Goal: Check status

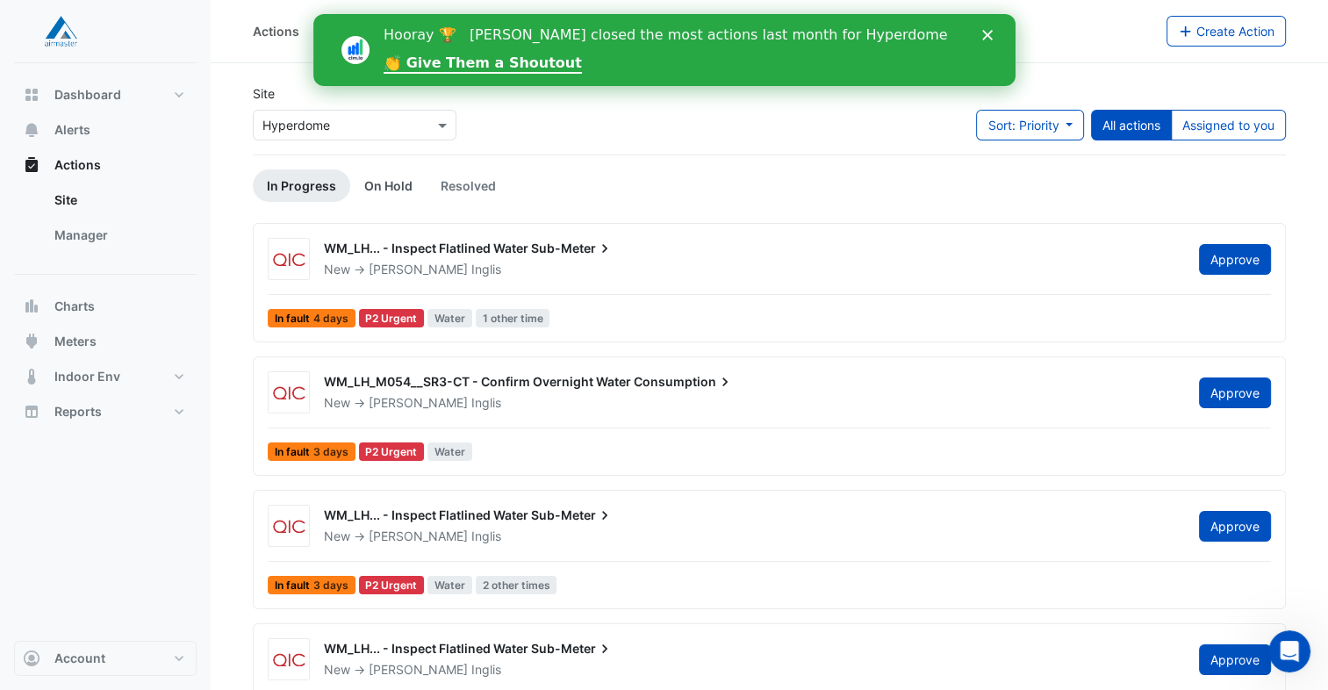
click at [398, 184] on link "On Hold" at bounding box center [388, 185] width 76 height 32
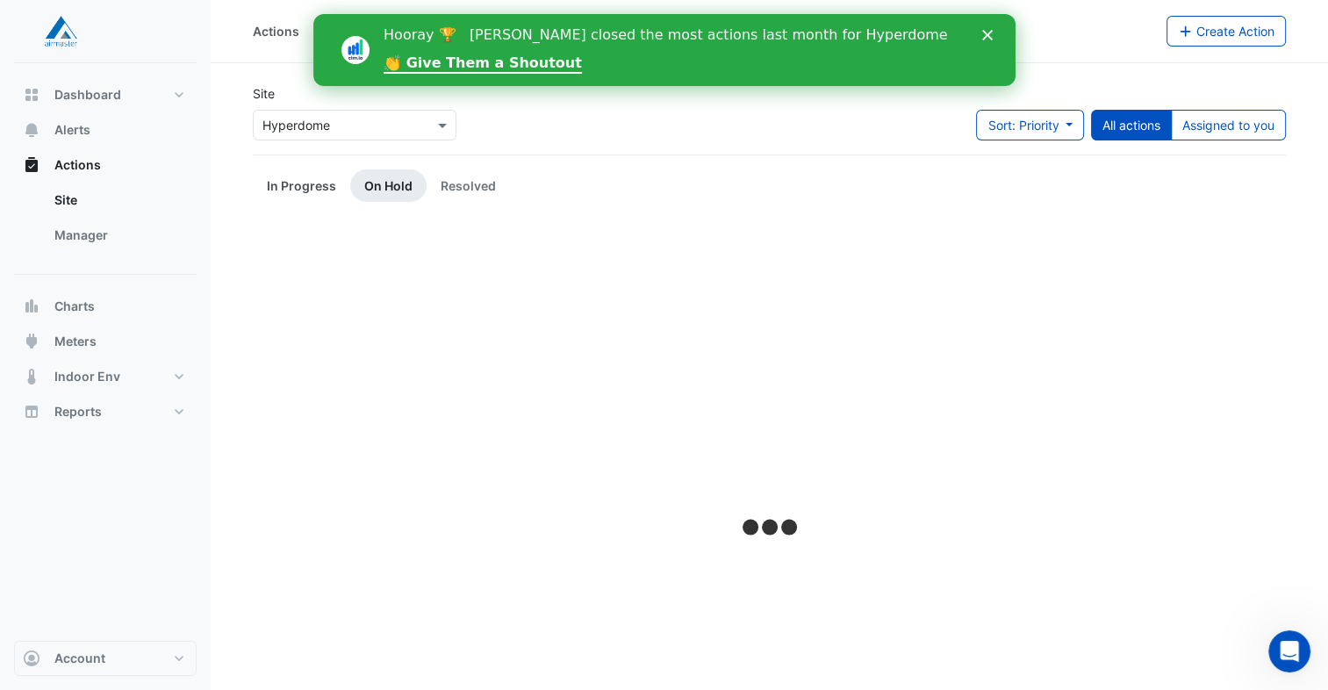
click at [307, 184] on link "In Progress" at bounding box center [301, 185] width 97 height 32
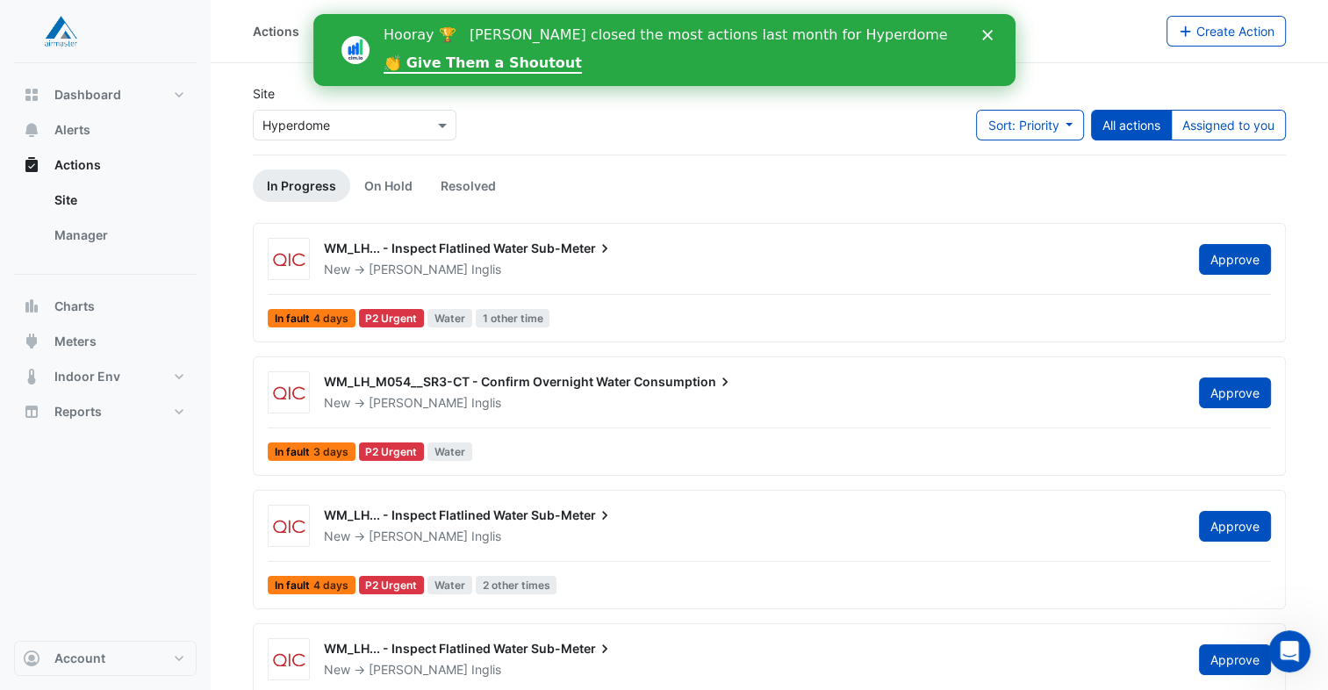
click at [986, 35] on polygon "Close" at bounding box center [987, 35] width 11 height 11
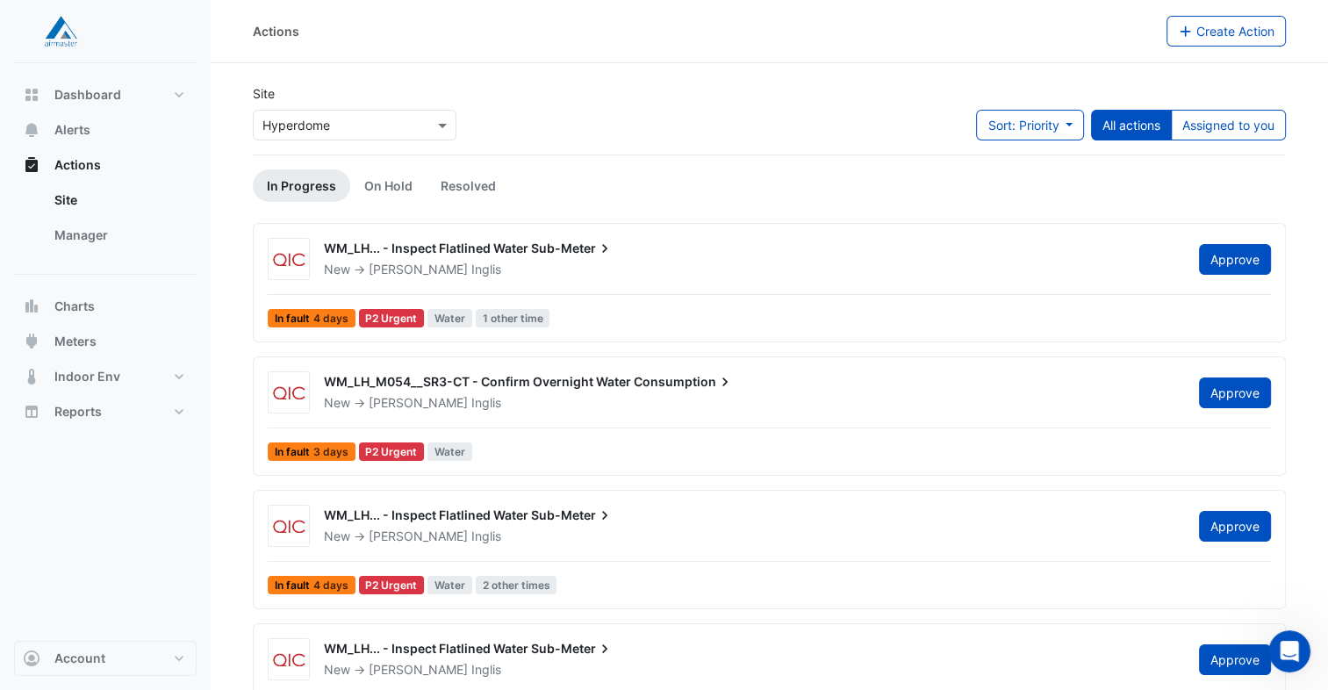
click at [514, 410] on div "New -> Helen Inglis" at bounding box center [751, 403] width 858 height 18
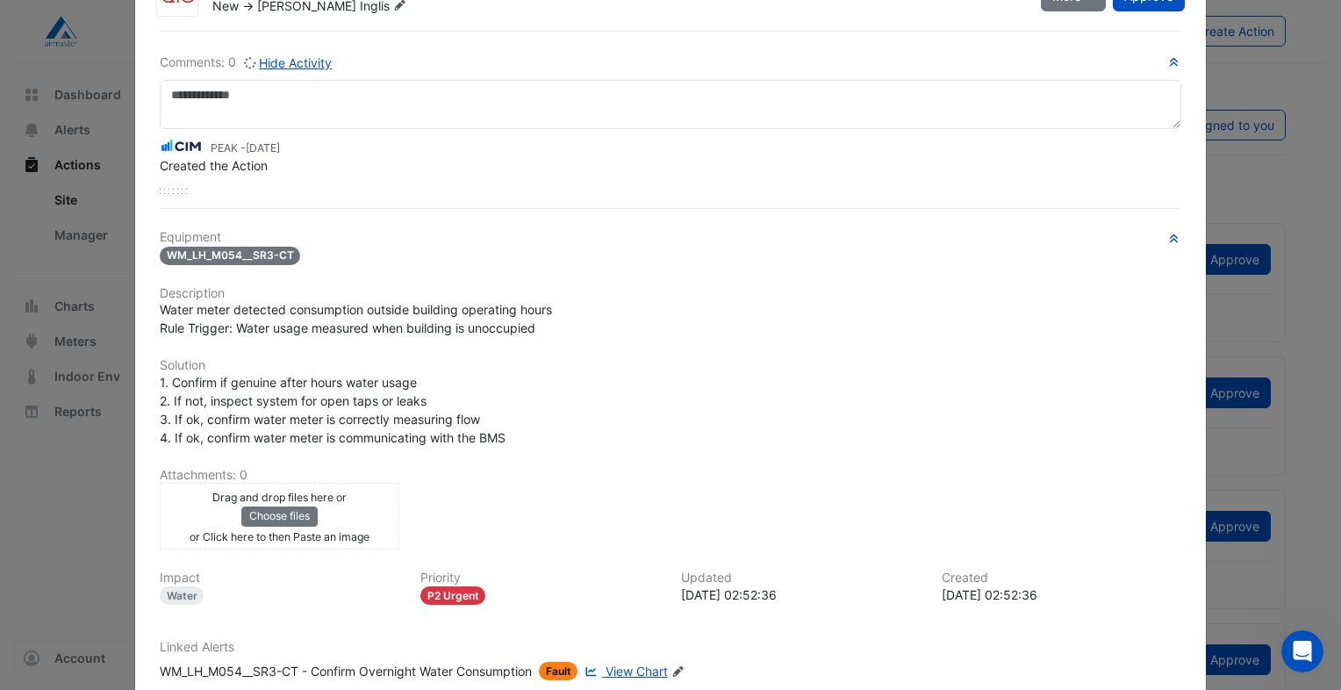
scroll to position [70, 0]
click at [647, 667] on span "View Chart" at bounding box center [637, 672] width 62 height 15
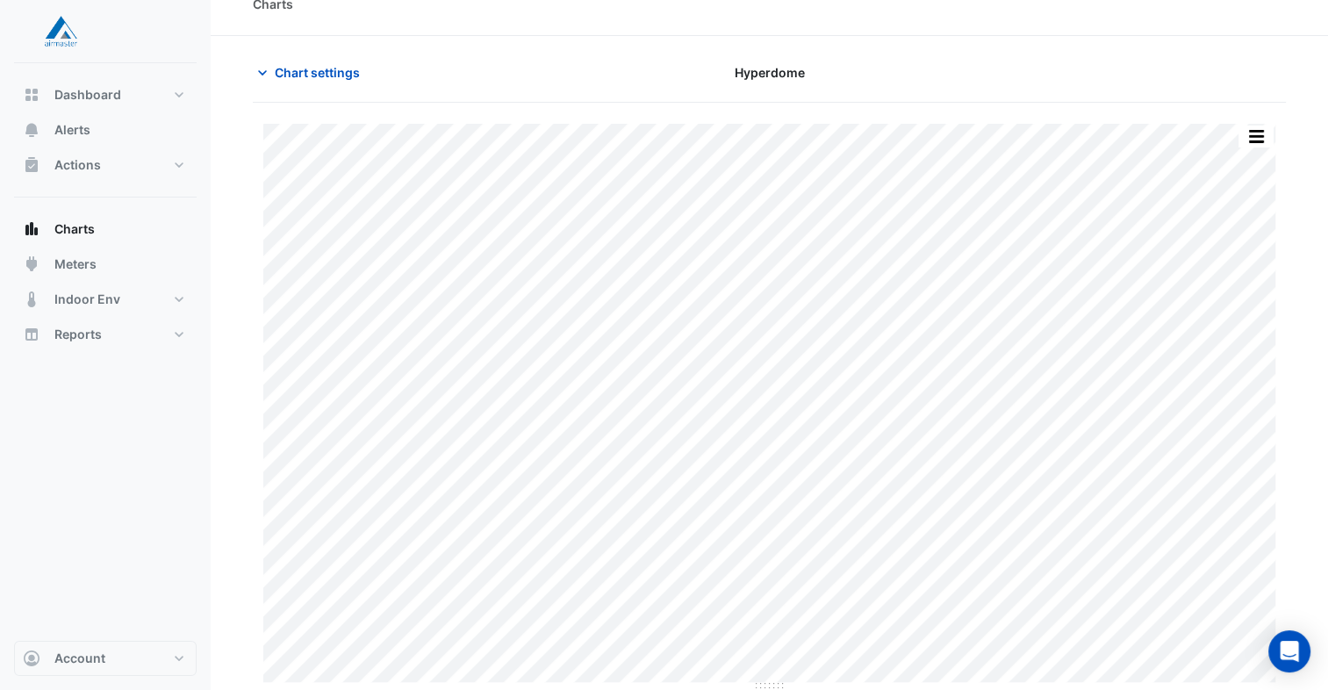
scroll to position [28, 0]
